Goal: Task Accomplishment & Management: Manage account settings

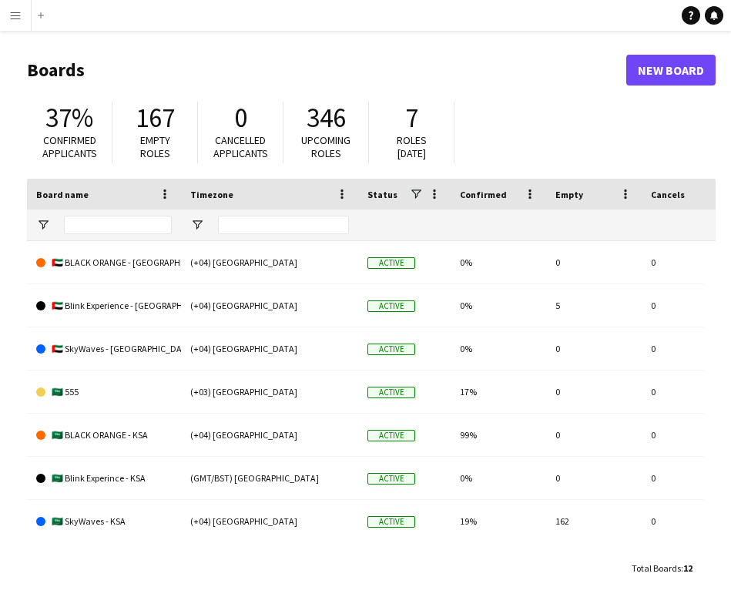
click at [20, 21] on app-icon "Menu" at bounding box center [15, 15] width 12 height 12
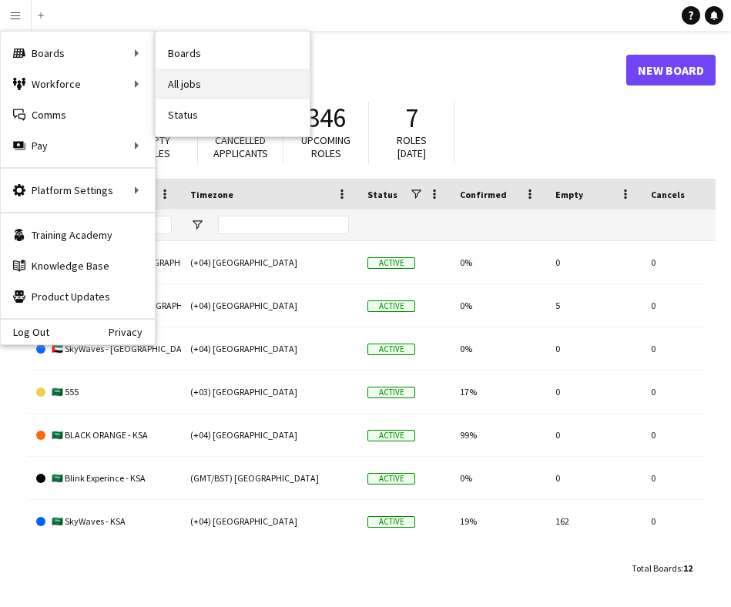
click at [183, 87] on link "All jobs" at bounding box center [233, 84] width 154 height 31
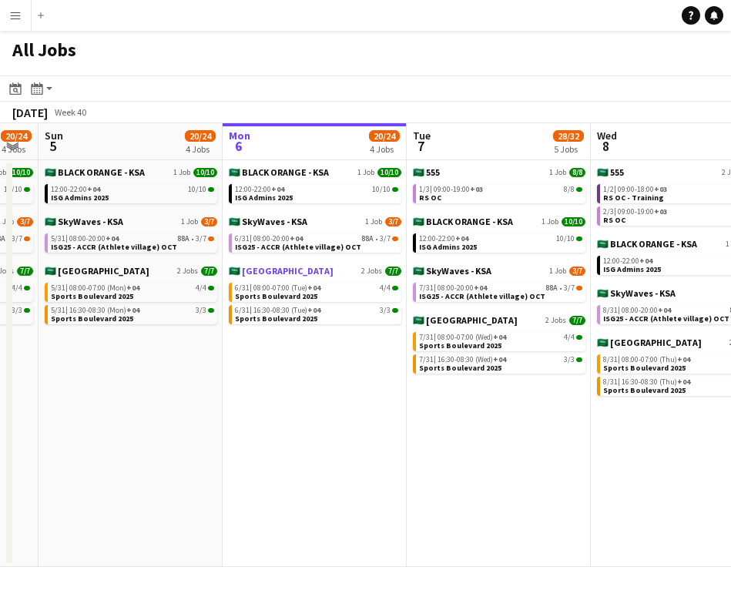
scroll to position [0, 420]
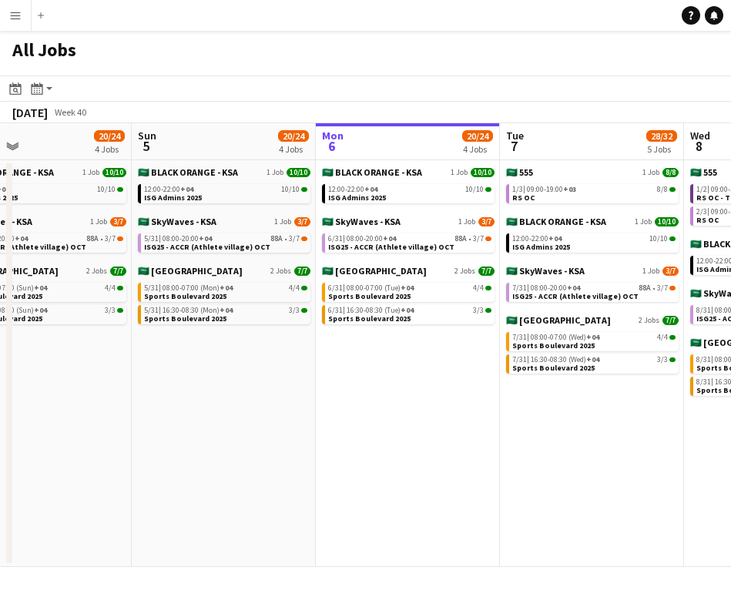
click at [19, 22] on button "Menu" at bounding box center [15, 15] width 31 height 31
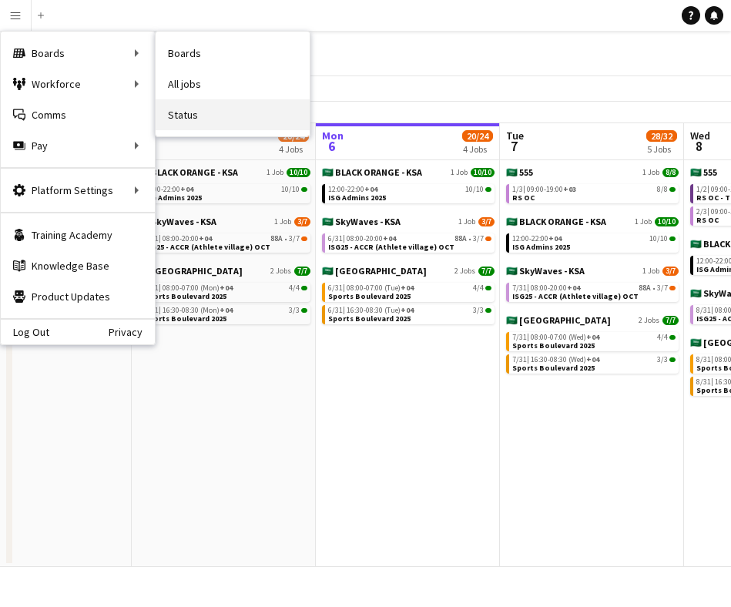
click at [193, 109] on link "Status" at bounding box center [233, 114] width 154 height 31
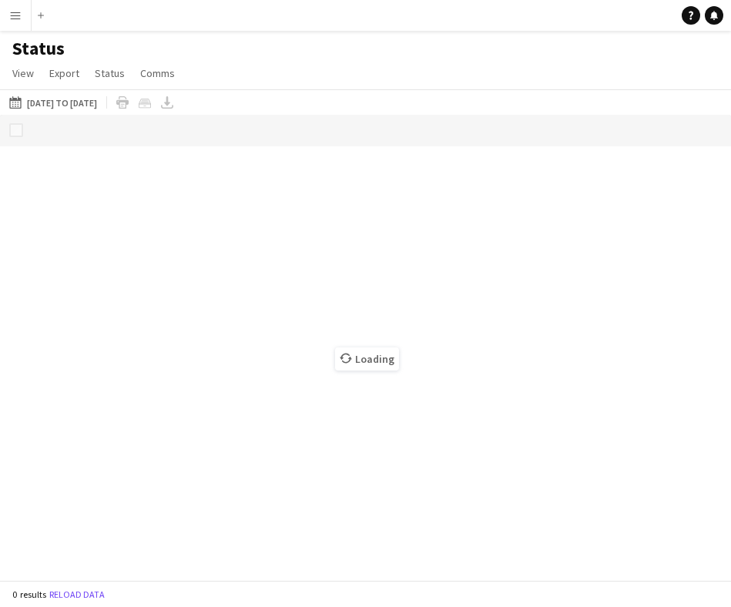
click at [16, 9] on app-icon "Menu" at bounding box center [15, 15] width 12 height 12
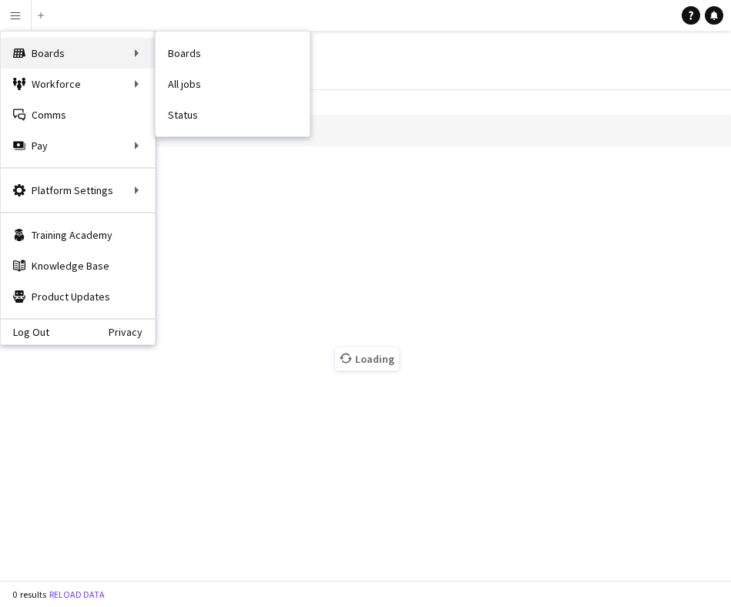
click at [47, 52] on div "Boards Boards" at bounding box center [78, 53] width 154 height 31
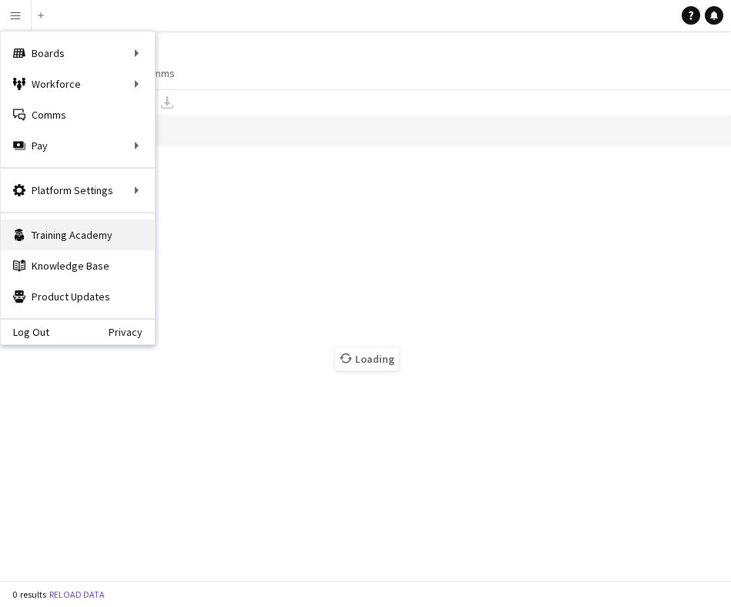
click at [83, 240] on link "Training Academy Training Academy" at bounding box center [78, 234] width 154 height 31
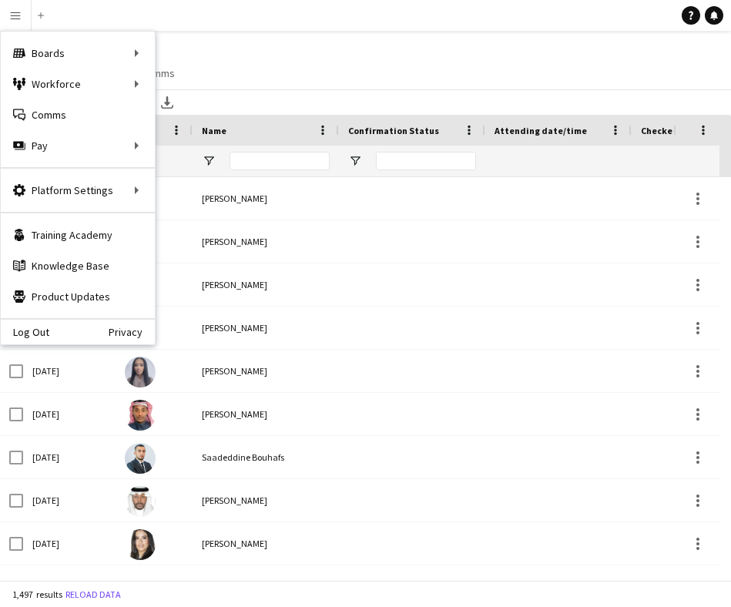
click at [242, 30] on app-navbar "Menu Boards Boards Boards All jobs Status Workforce Workforce My Workforce Recr…" at bounding box center [365, 15] width 731 height 31
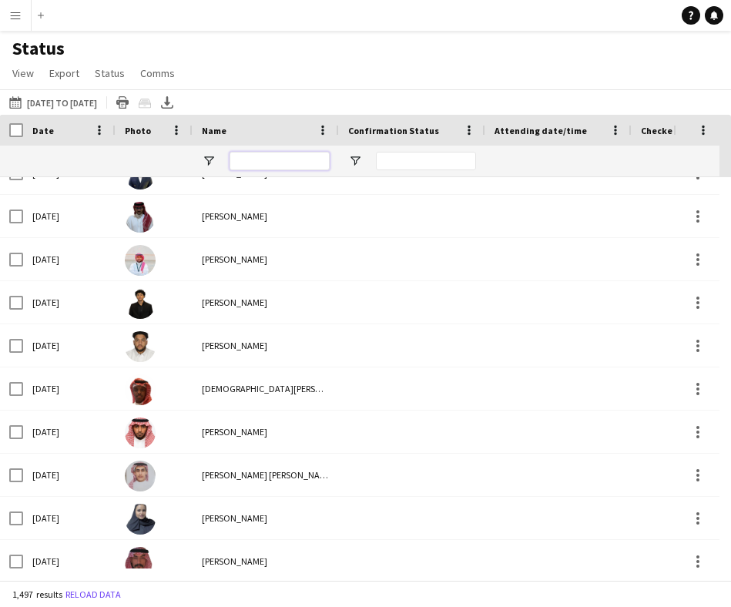
click at [300, 166] on input "Name Filter Input" at bounding box center [280, 161] width 100 height 18
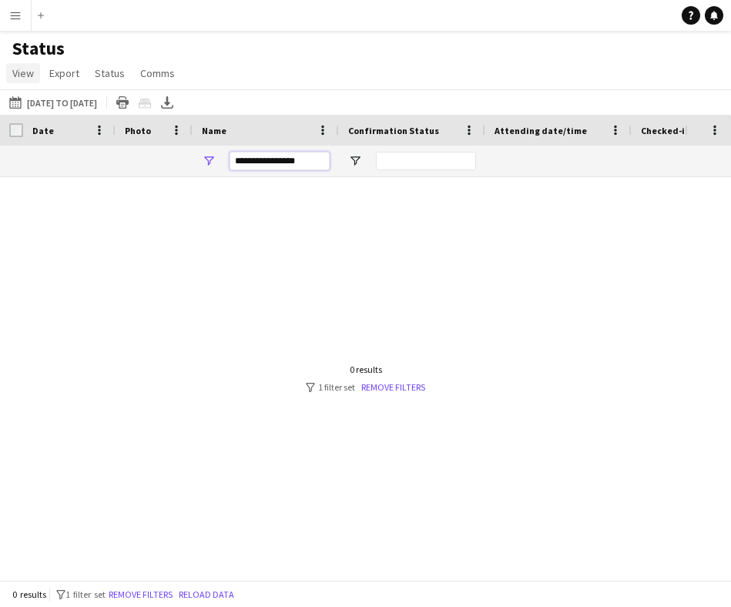
type input "**********"
click at [23, 73] on span "View" at bounding box center [23, 73] width 22 height 14
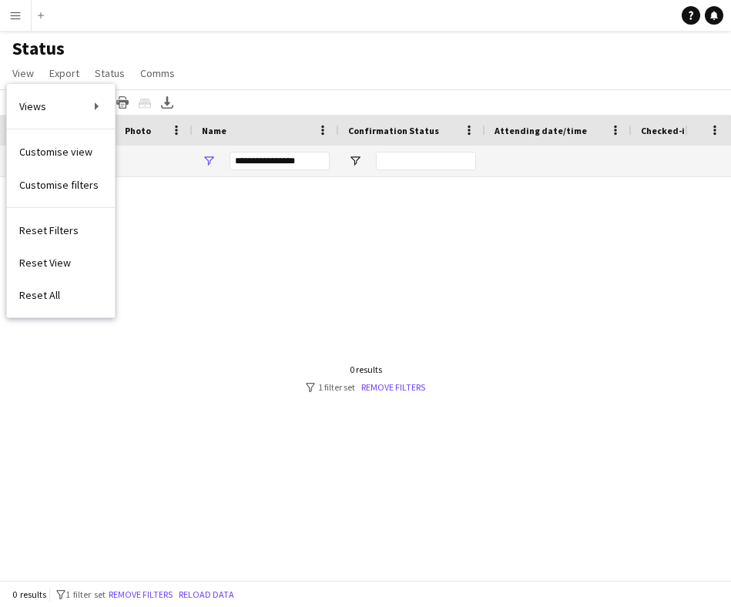
click at [20, 15] on app-icon "Menu" at bounding box center [15, 15] width 12 height 12
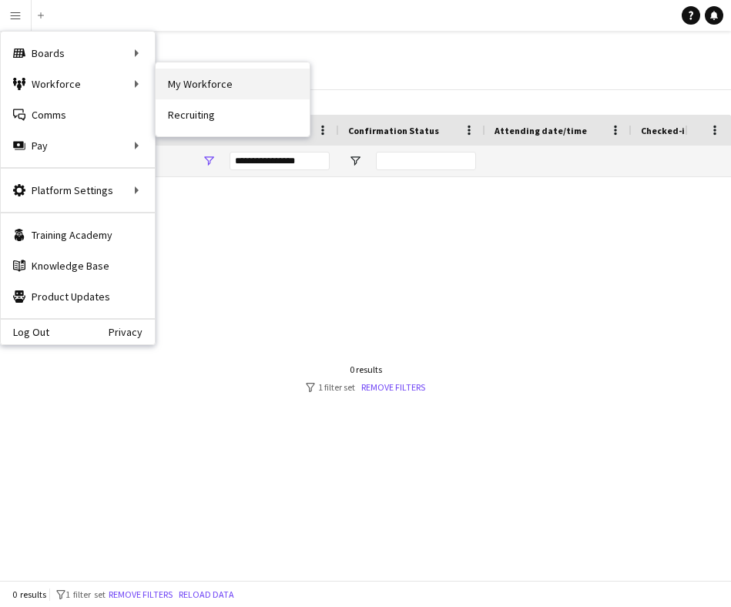
click at [186, 85] on link "My Workforce" at bounding box center [233, 84] width 154 height 31
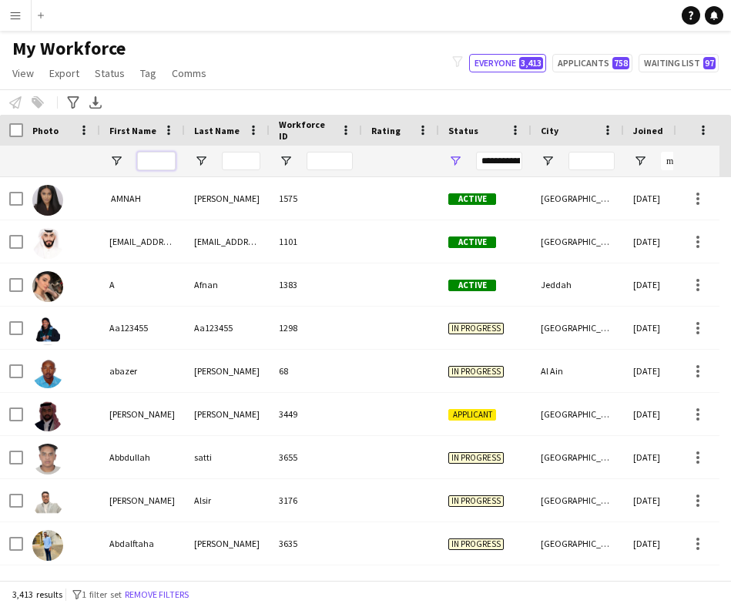
click at [166, 163] on input "First Name Filter Input" at bounding box center [156, 161] width 39 height 18
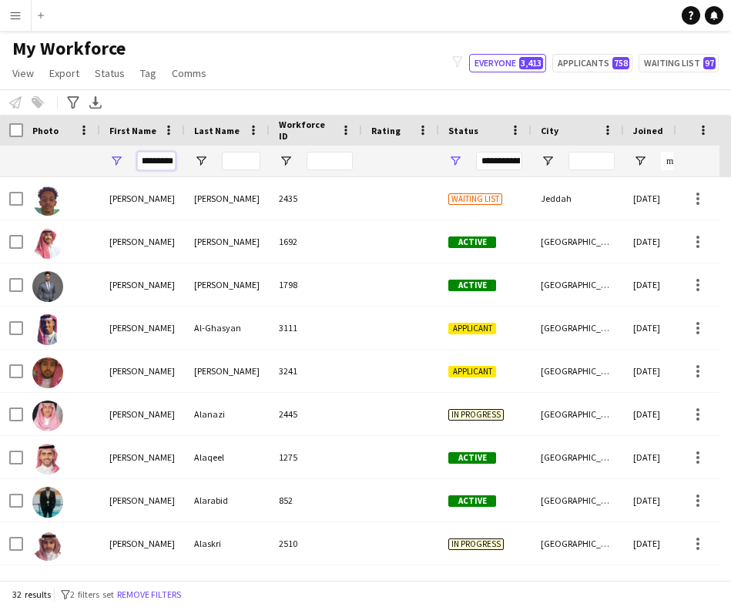
type input "*********"
click at [239, 168] on input "Last Name Filter Input" at bounding box center [241, 161] width 39 height 18
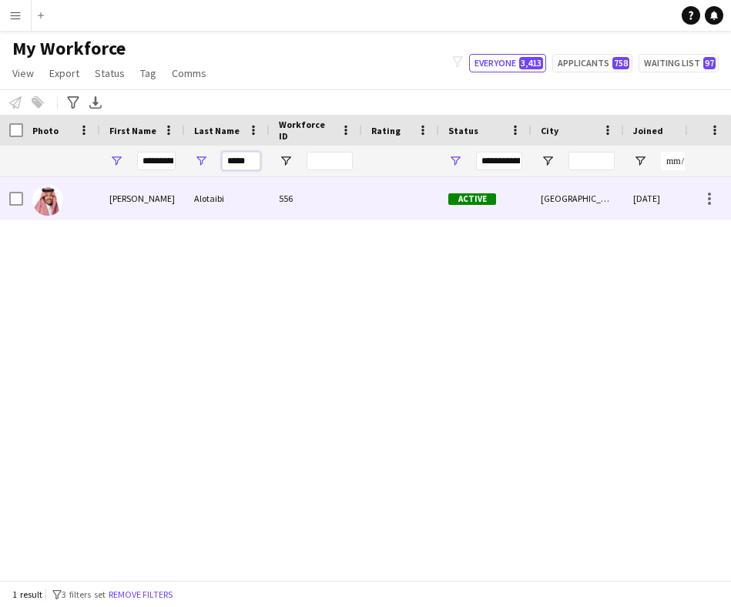
type input "*****"
click at [219, 214] on div "Alotaibi" at bounding box center [227, 198] width 85 height 42
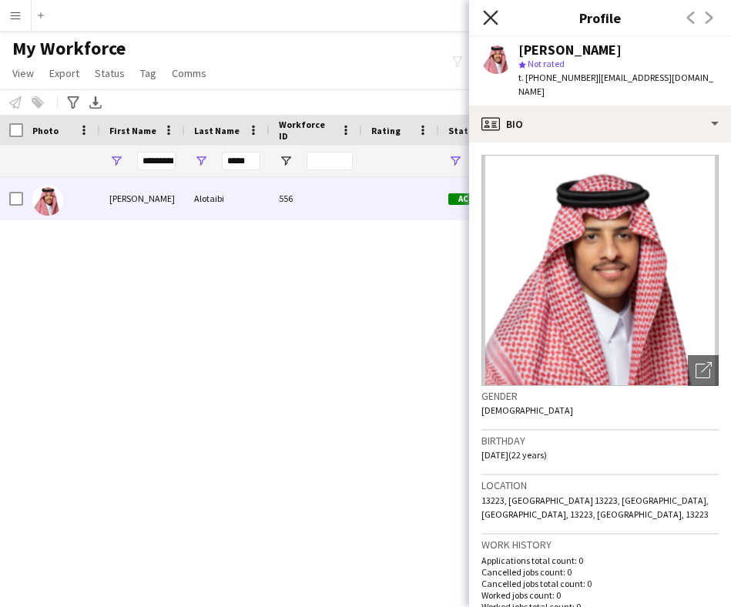
click at [489, 12] on icon "Close pop-in" at bounding box center [490, 17] width 15 height 15
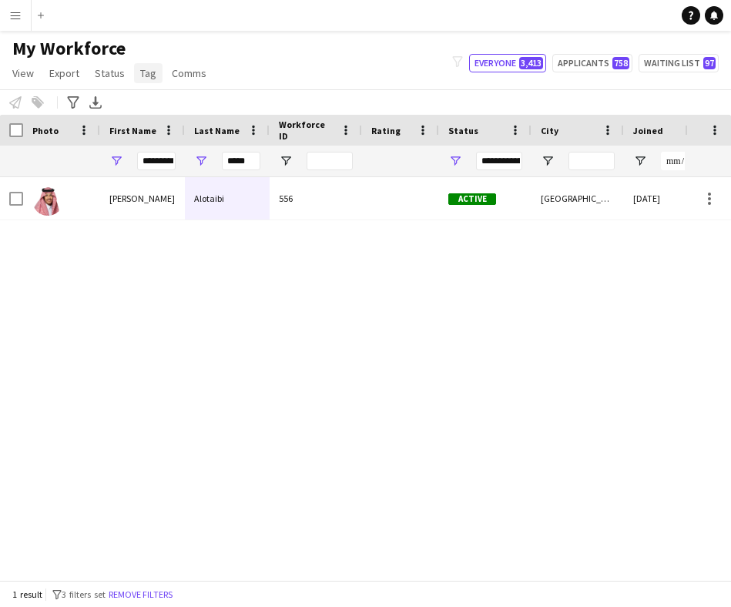
click at [150, 73] on span "Tag" at bounding box center [148, 73] width 16 height 14
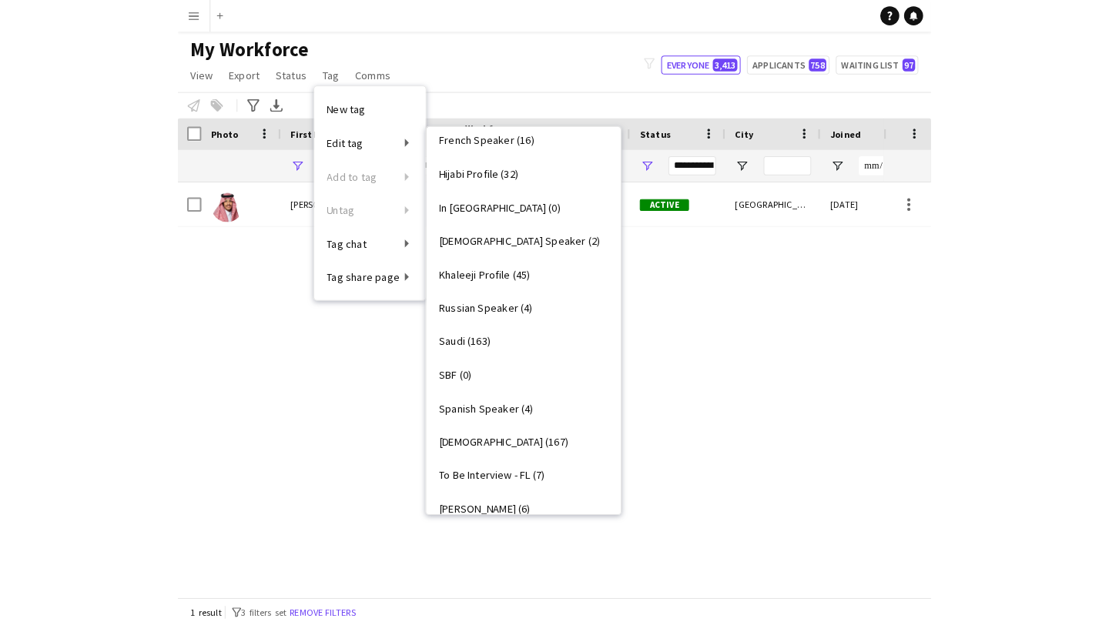
scroll to position [644, 0]
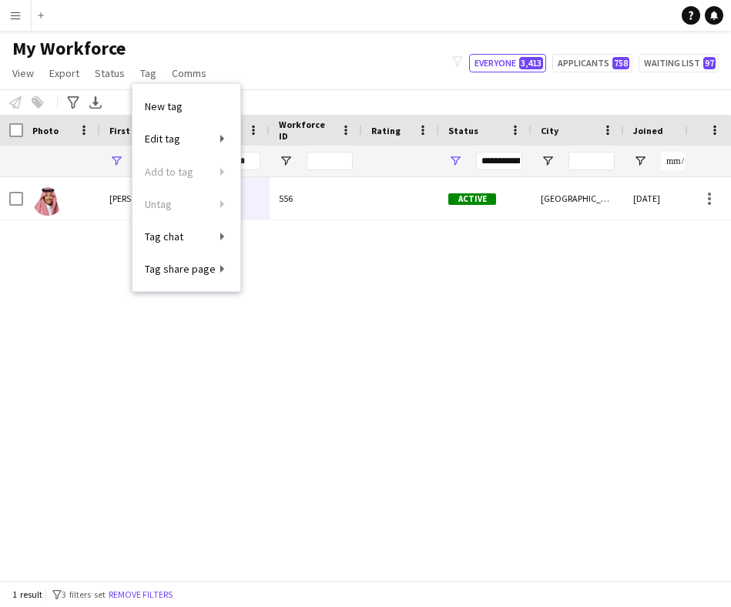
click at [519, 309] on div "[PERSON_NAME] 556 Active [GEOGRAPHIC_DATA] [DATE] 0" at bounding box center [342, 372] width 685 height 391
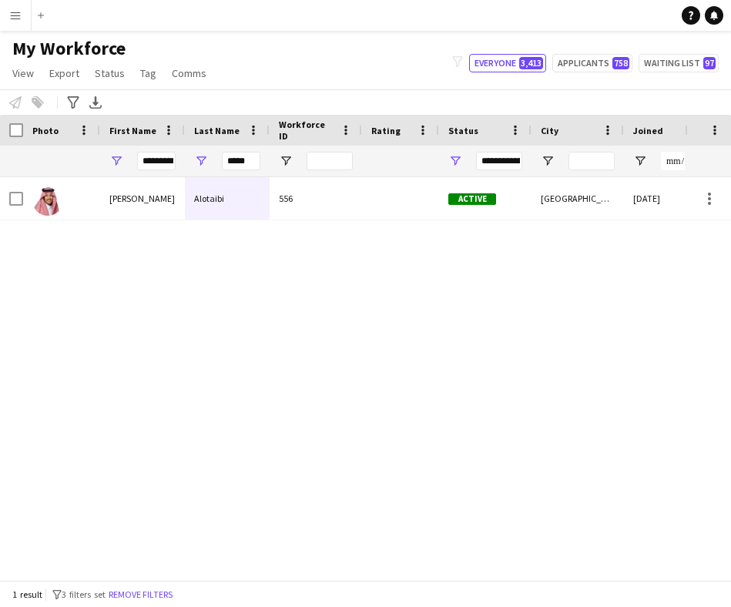
click at [21, 28] on button "Menu" at bounding box center [15, 15] width 31 height 31
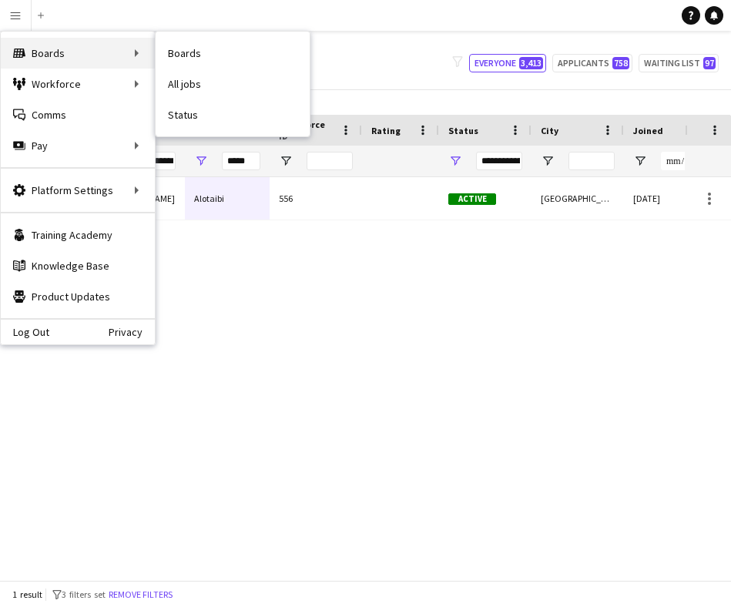
click at [47, 48] on div "Boards Boards" at bounding box center [78, 53] width 154 height 31
click at [141, 55] on div "Boards Boards" at bounding box center [78, 53] width 154 height 31
click at [139, 58] on div "Boards Boards" at bounding box center [78, 53] width 154 height 31
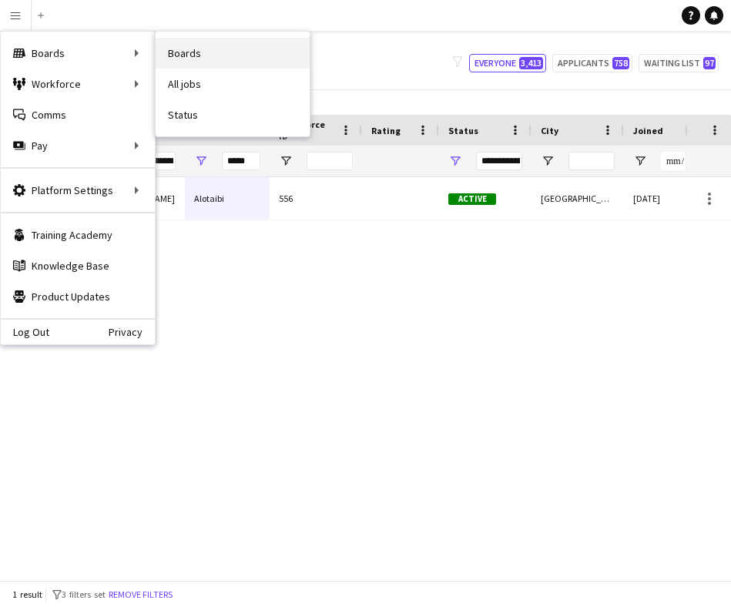
click at [187, 55] on link "Boards" at bounding box center [233, 53] width 154 height 31
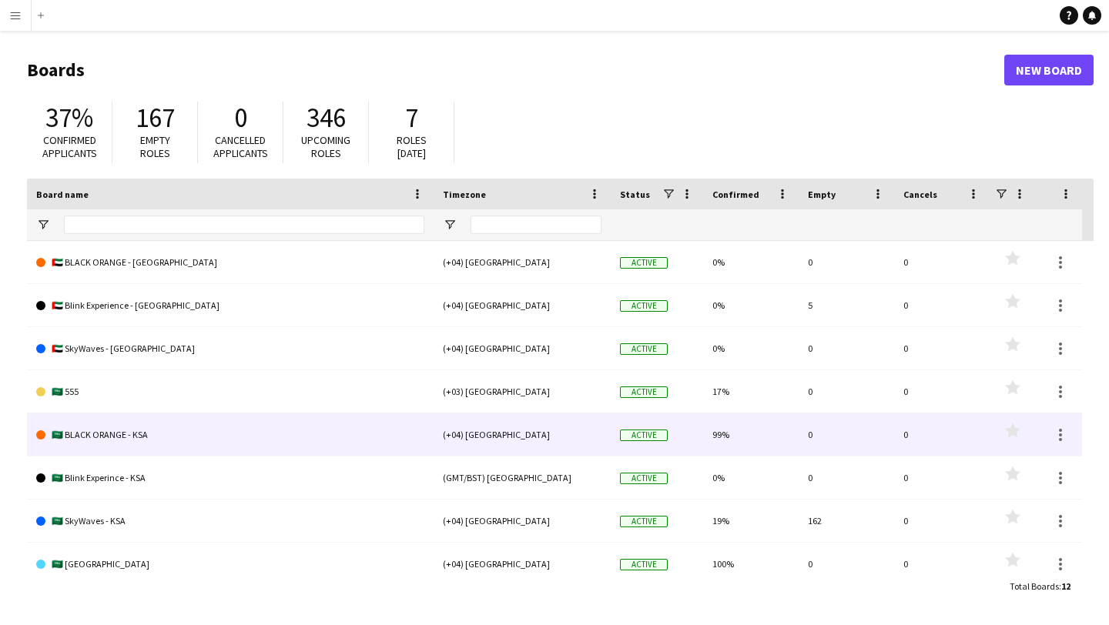
click at [213, 437] on link "🇸🇦 BLACK ORANGE - KSA" at bounding box center [230, 435] width 388 height 43
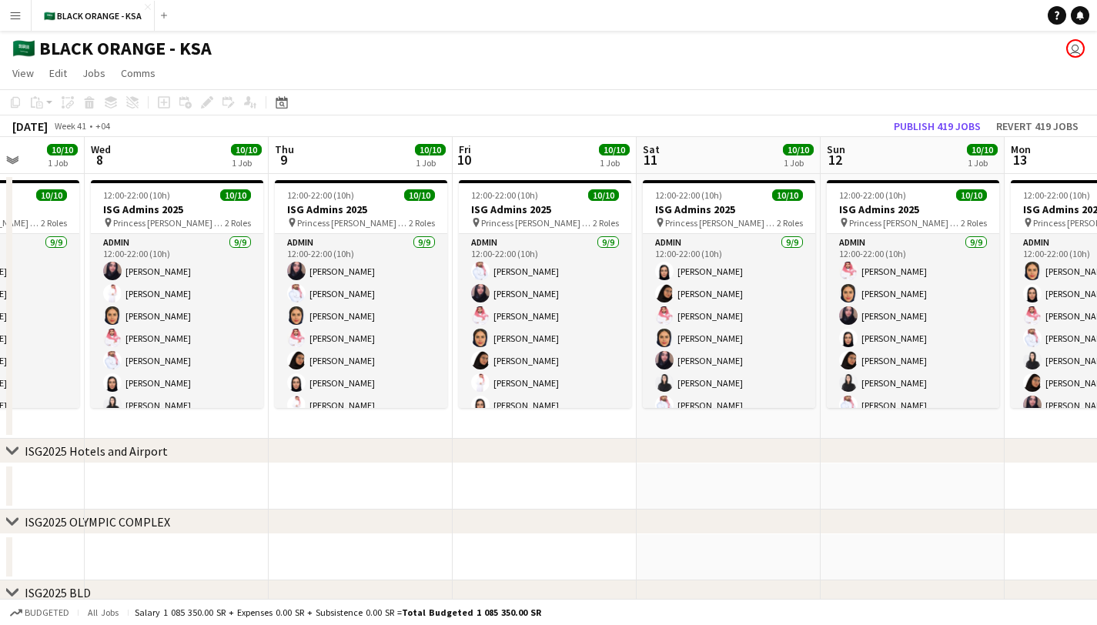
click at [13, 10] on app-icon "Menu" at bounding box center [15, 15] width 12 height 12
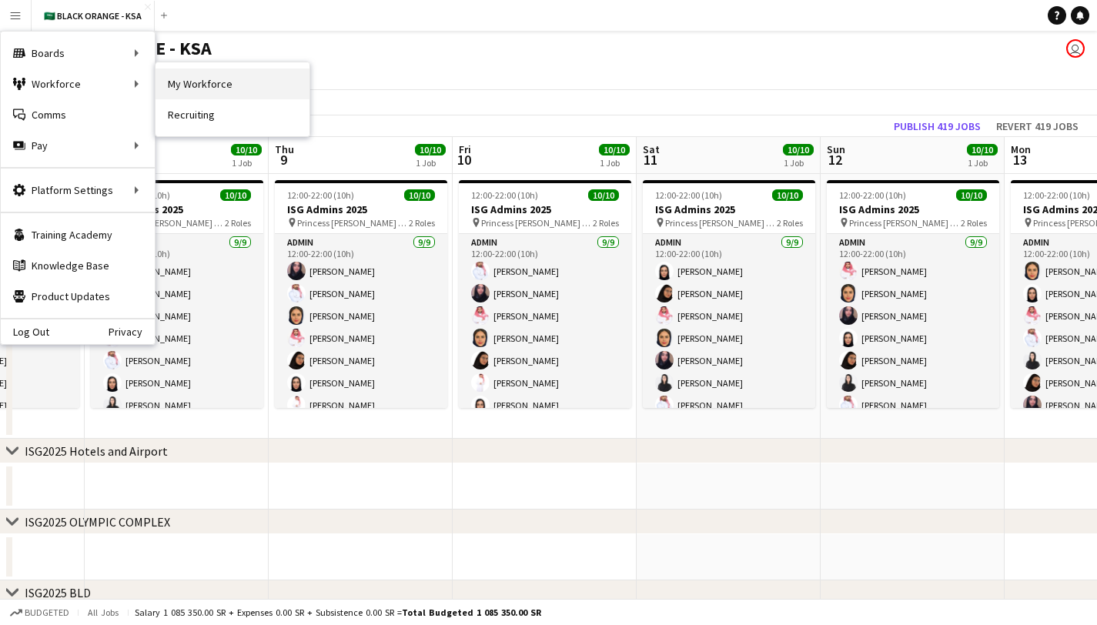
click at [191, 84] on link "My Workforce" at bounding box center [233, 84] width 154 height 31
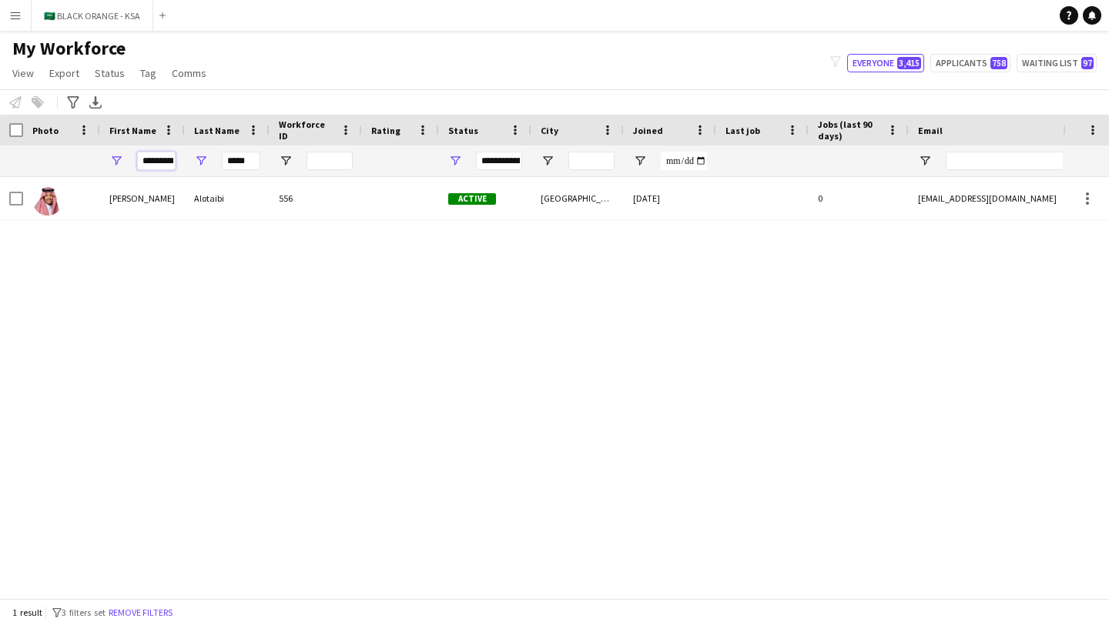
click at [164, 160] on input "*********" at bounding box center [156, 161] width 39 height 18
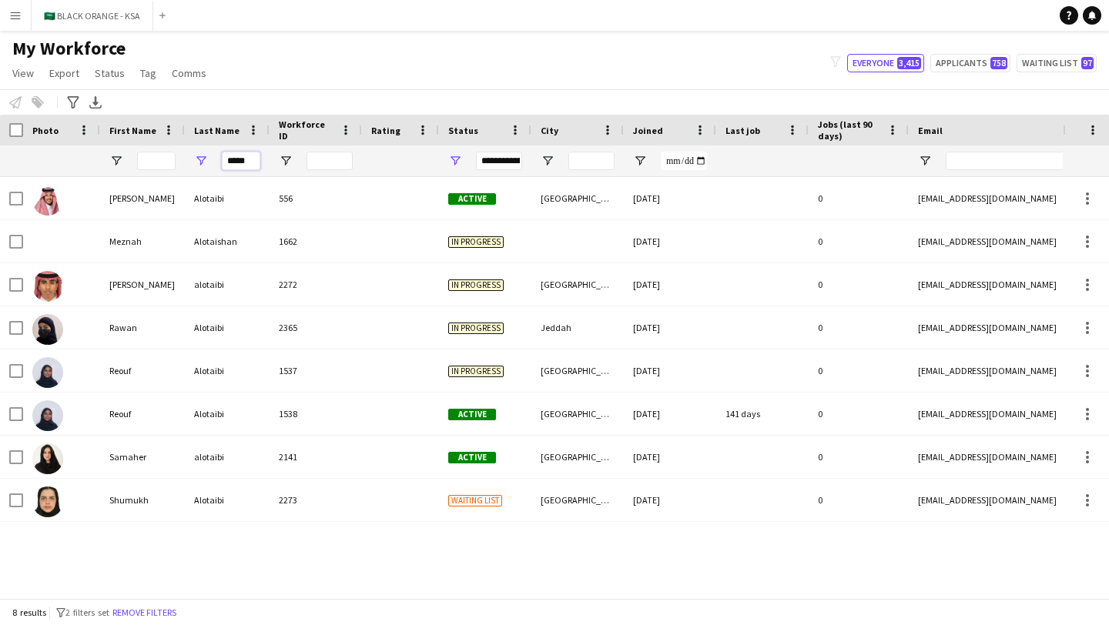
click at [240, 162] on input "*****" at bounding box center [241, 161] width 39 height 18
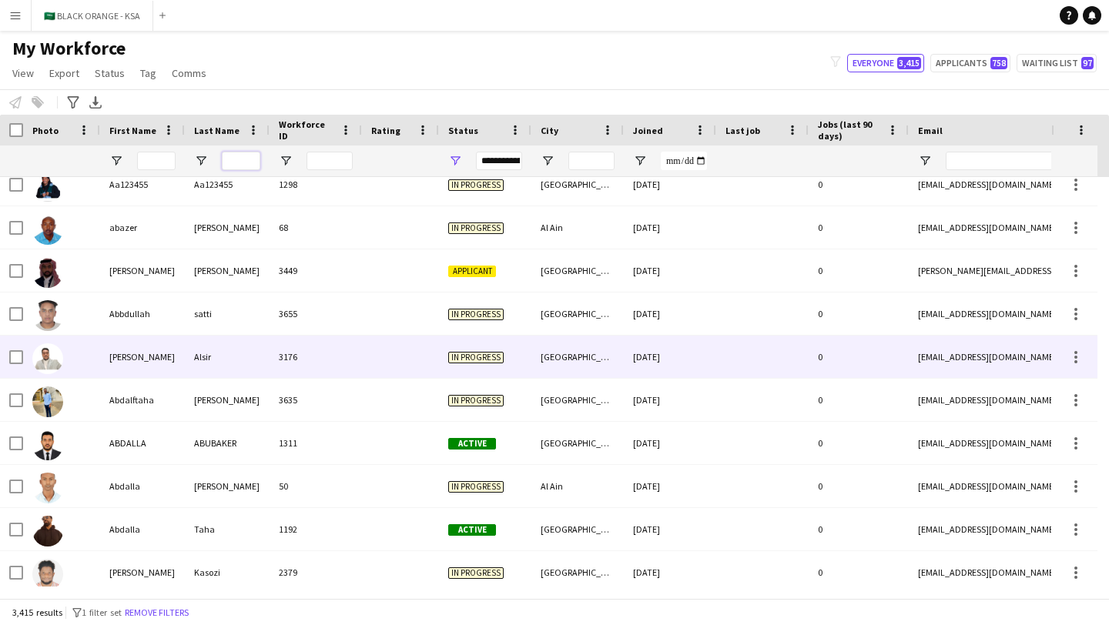
scroll to position [177, 0]
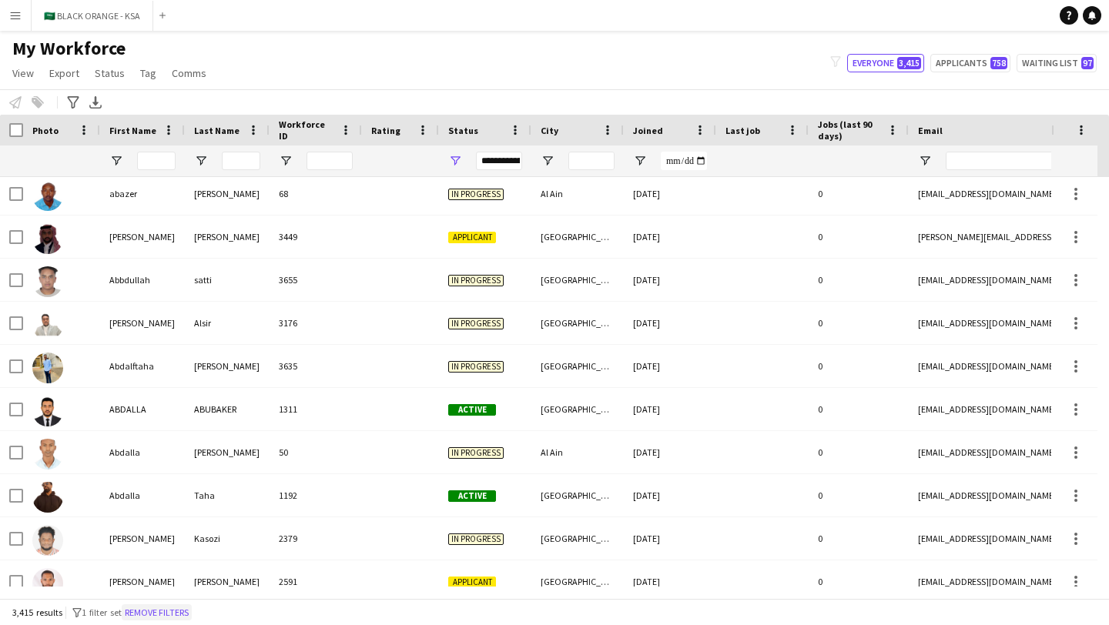
click at [192, 605] on button "Remove filters" at bounding box center [157, 613] width 70 height 17
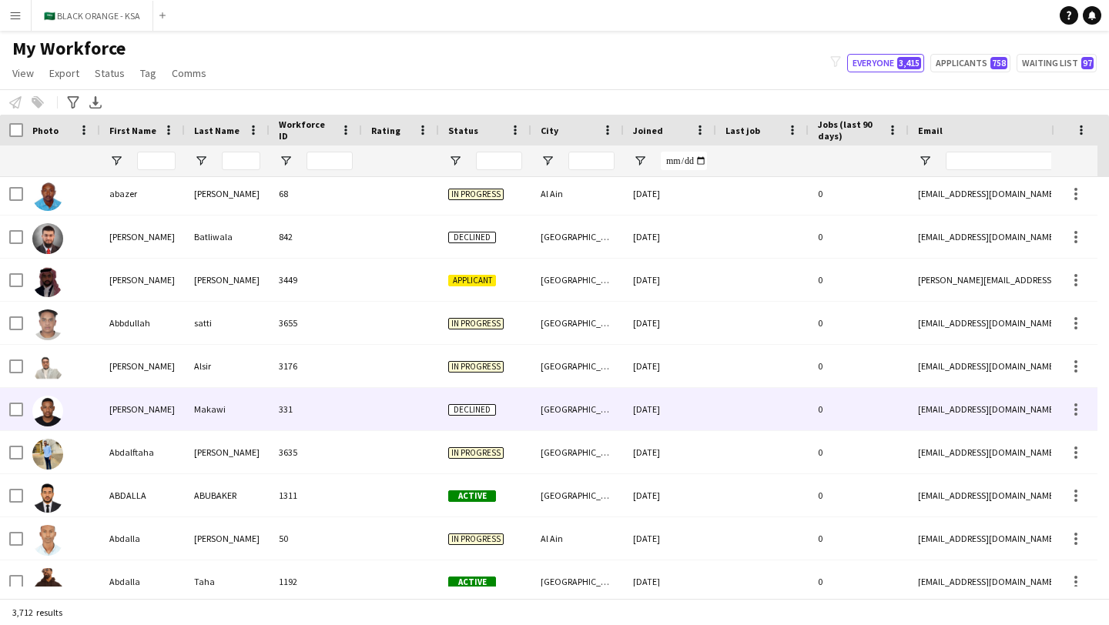
scroll to position [0, 0]
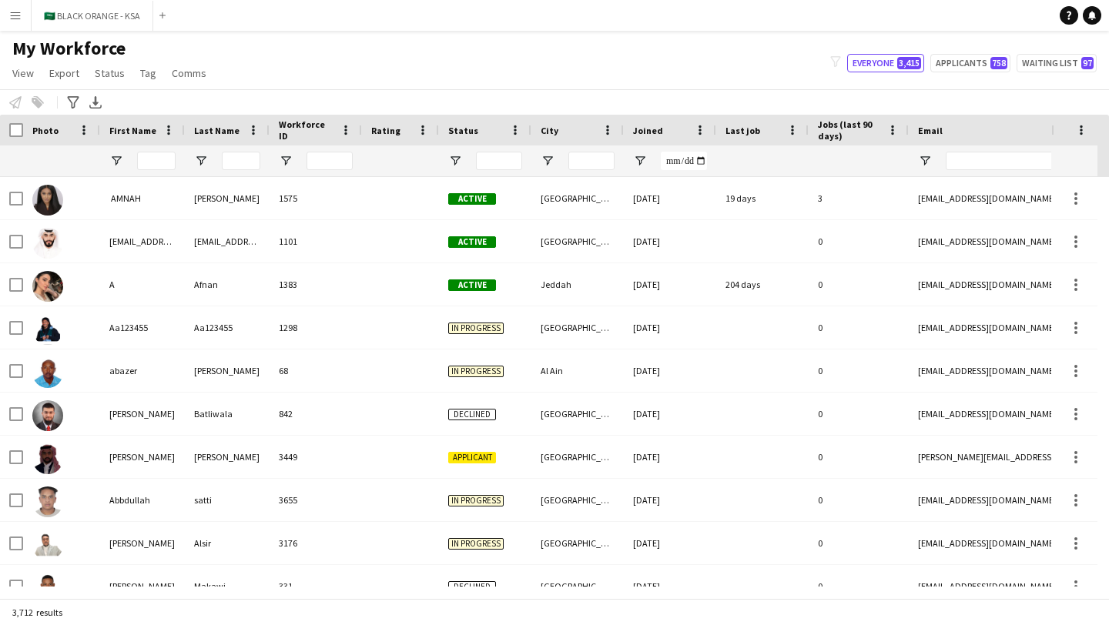
click at [2, 11] on button "Menu" at bounding box center [15, 15] width 31 height 31
